Goal: Check status: Check status

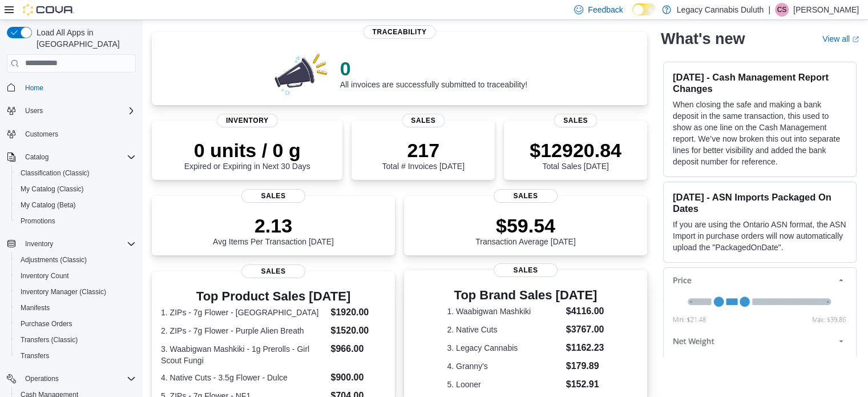
scroll to position [57, 0]
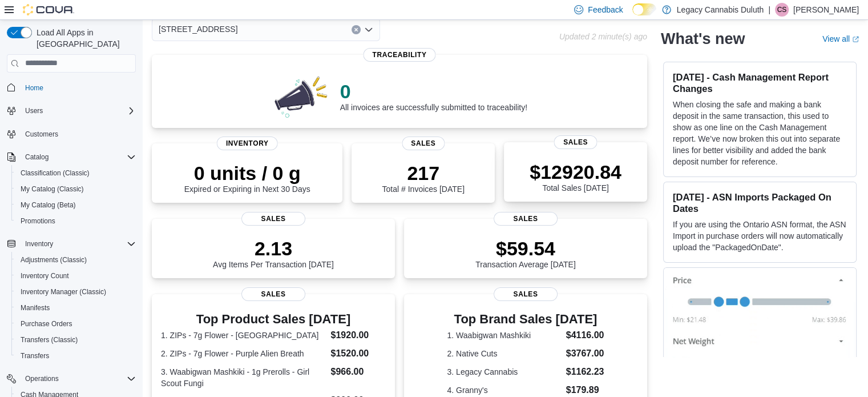
click at [594, 170] on p "$12920.84" at bounding box center [576, 171] width 92 height 23
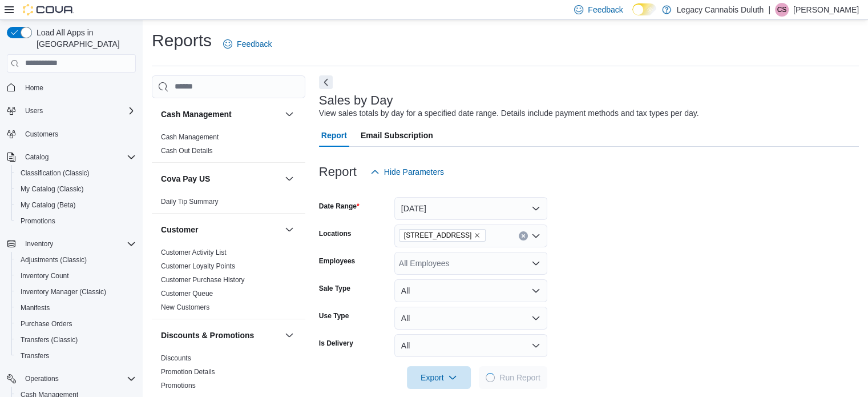
scroll to position [14, 0]
